Goal: Task Accomplishment & Management: Manage account settings

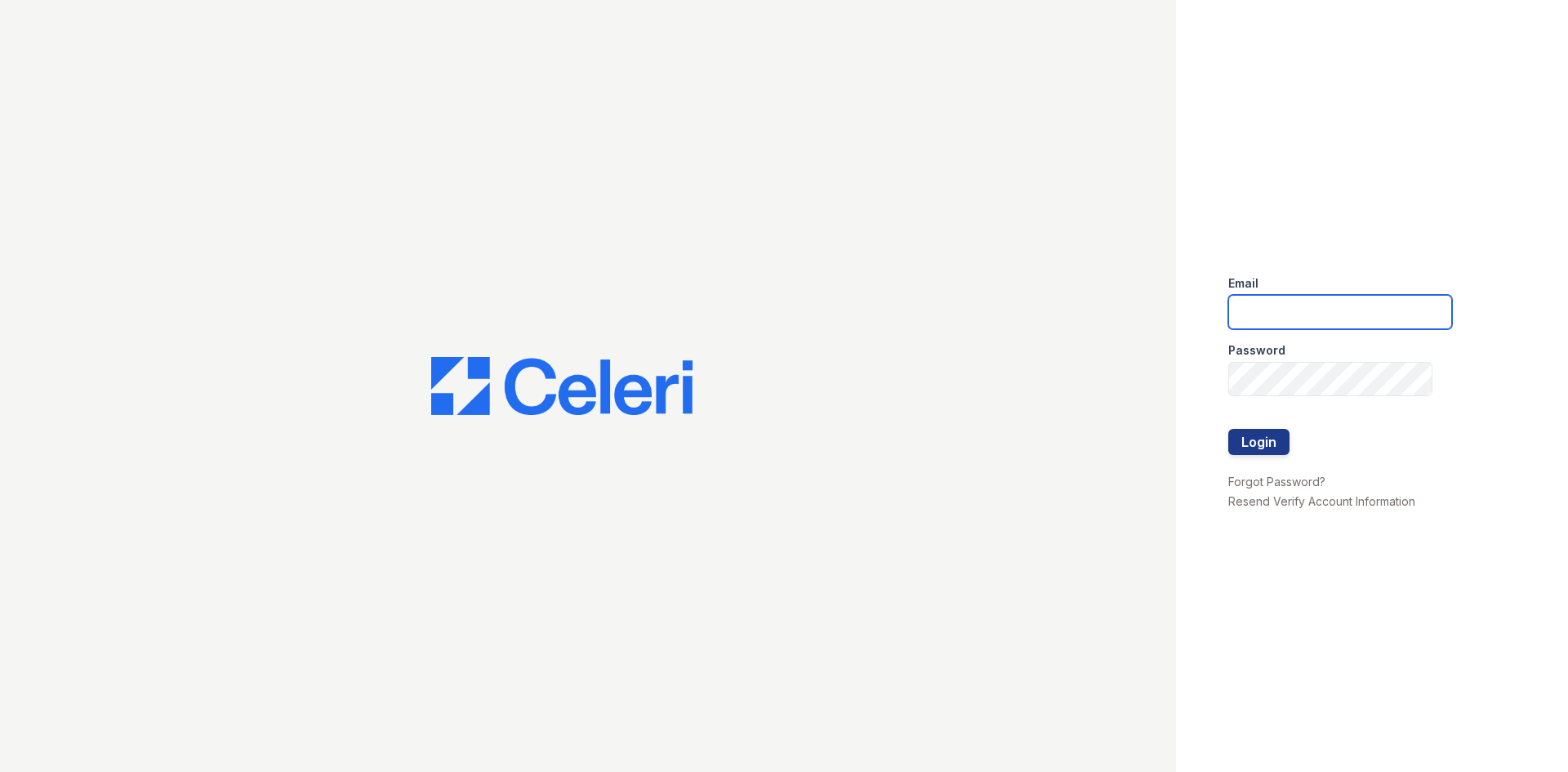
click at [1312, 313] on input "email" at bounding box center [1339, 312] width 223 height 35
type input "[PERSON_NAME][EMAIL_ADDRESS][DOMAIN_NAME]"
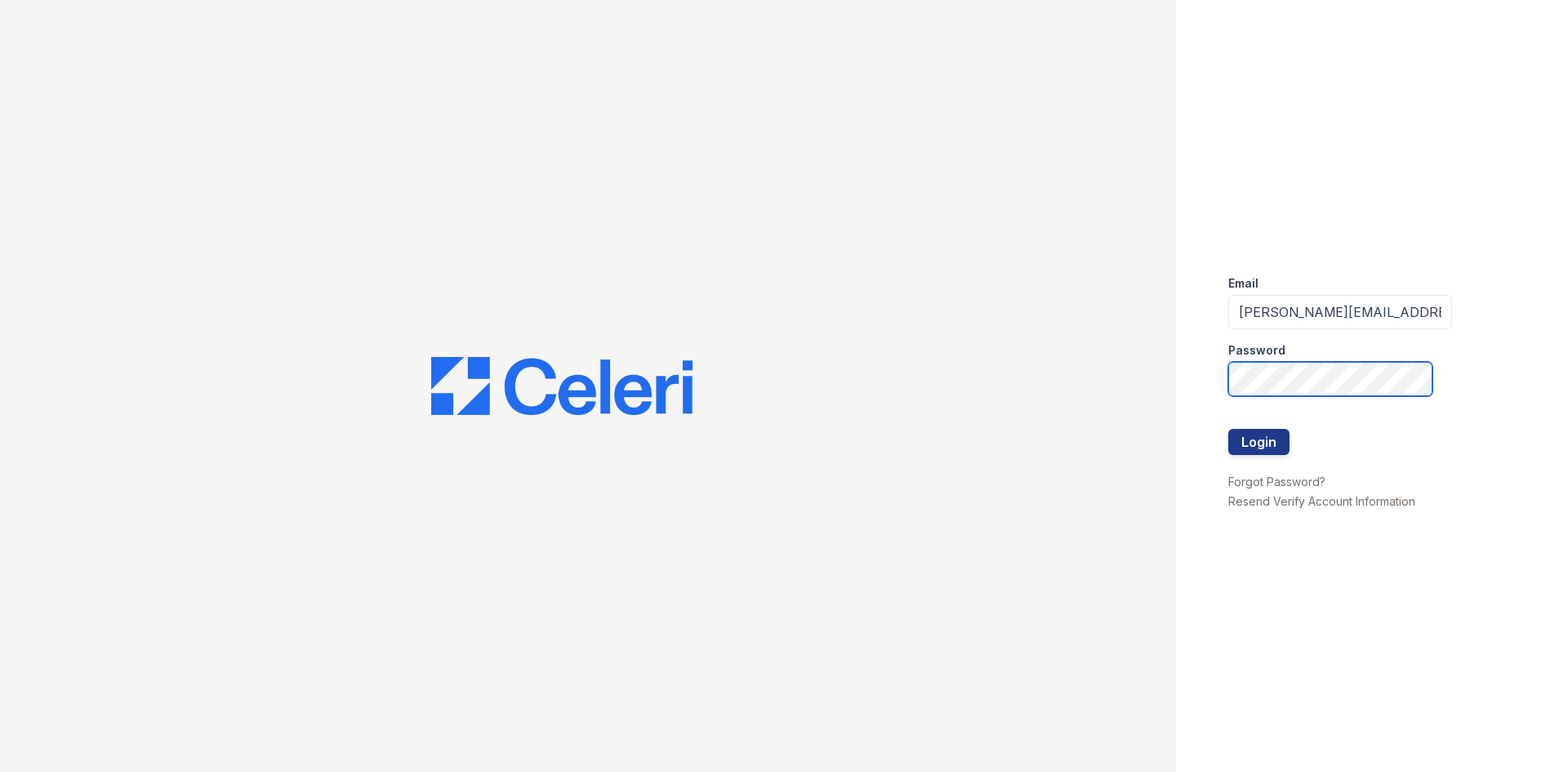
click at [1228, 429] on button "Login" at bounding box center [1258, 442] width 61 height 26
click at [1237, 440] on button "Login" at bounding box center [1258, 442] width 61 height 26
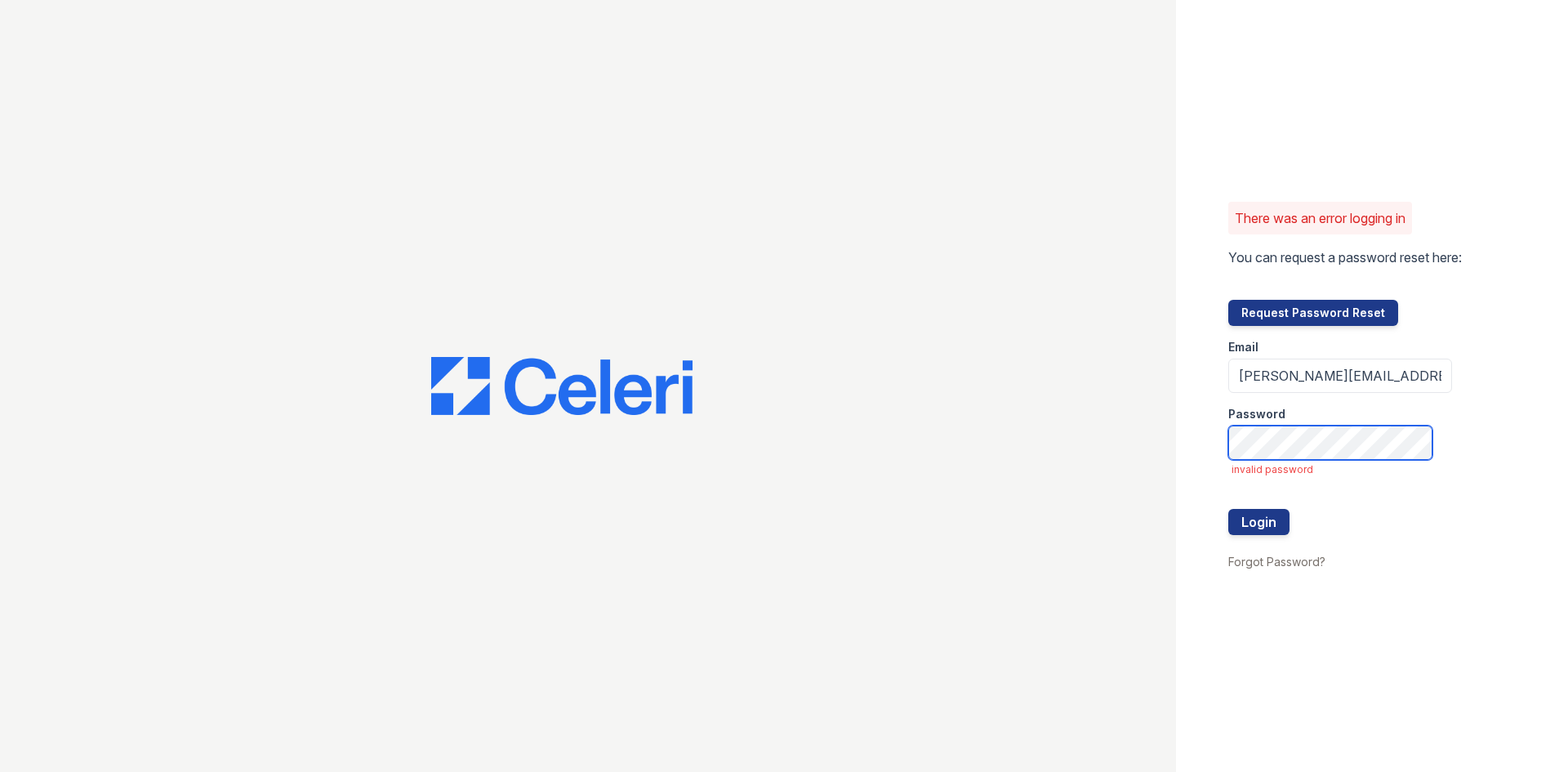
click at [1228, 509] on button "Login" at bounding box center [1258, 522] width 61 height 26
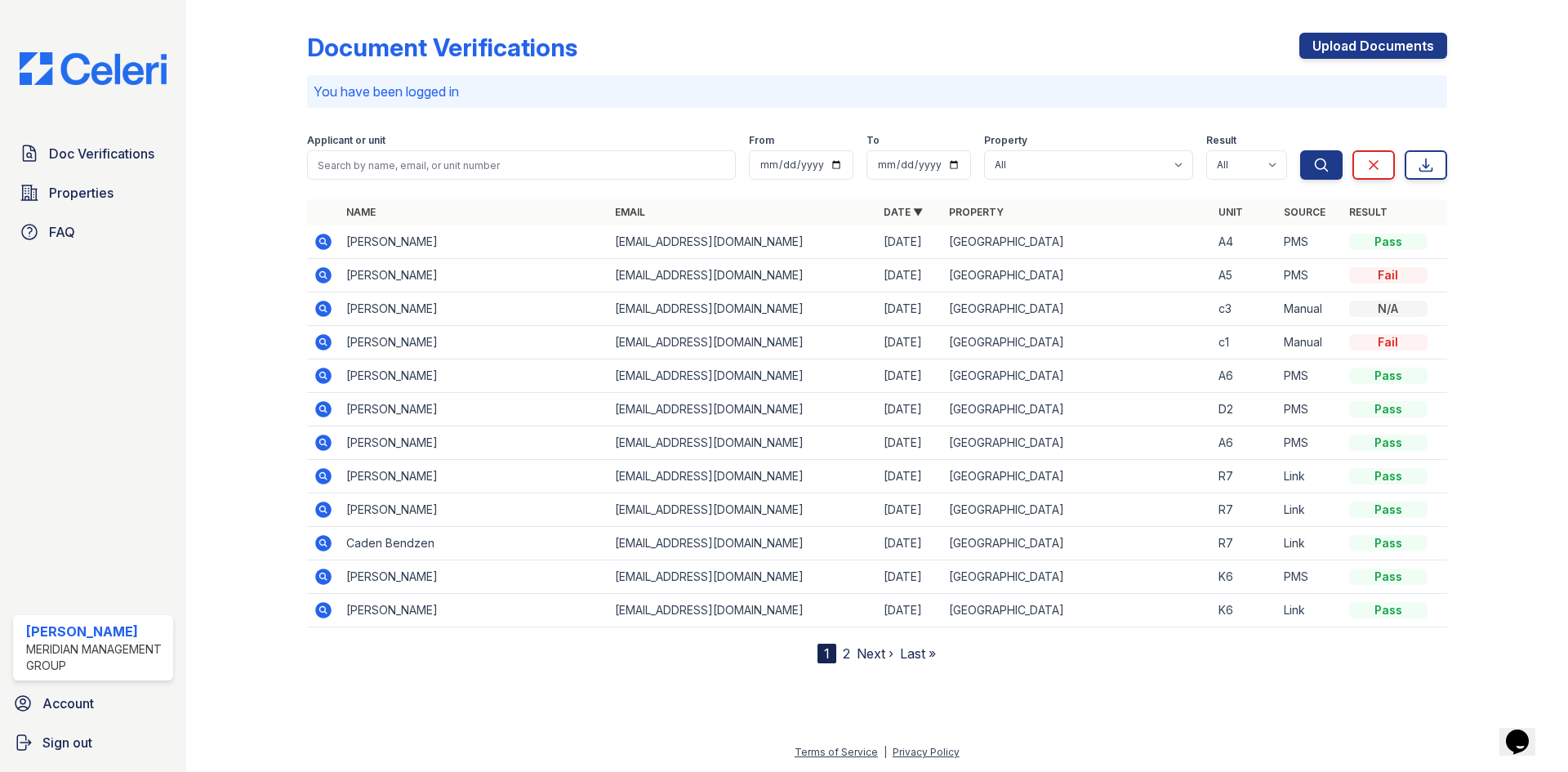
click at [326, 273] on icon at bounding box center [323, 275] width 16 height 16
